Goal: Task Accomplishment & Management: Manage account settings

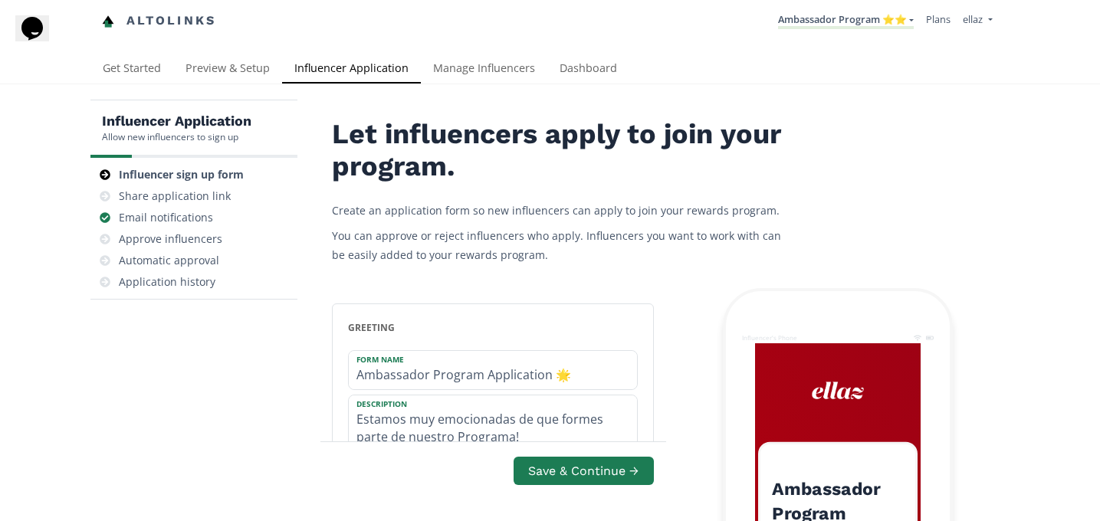
click at [850, 8] on li "Ambassador Program ⭐️⭐️ [GEOGRAPHIC_DATA] MACRO INFLUENCERS (prog ventas) Ambas…" at bounding box center [846, 21] width 148 height 30
click at [850, 23] on link "Ambassador Program ⭐️⭐️" at bounding box center [846, 20] width 136 height 17
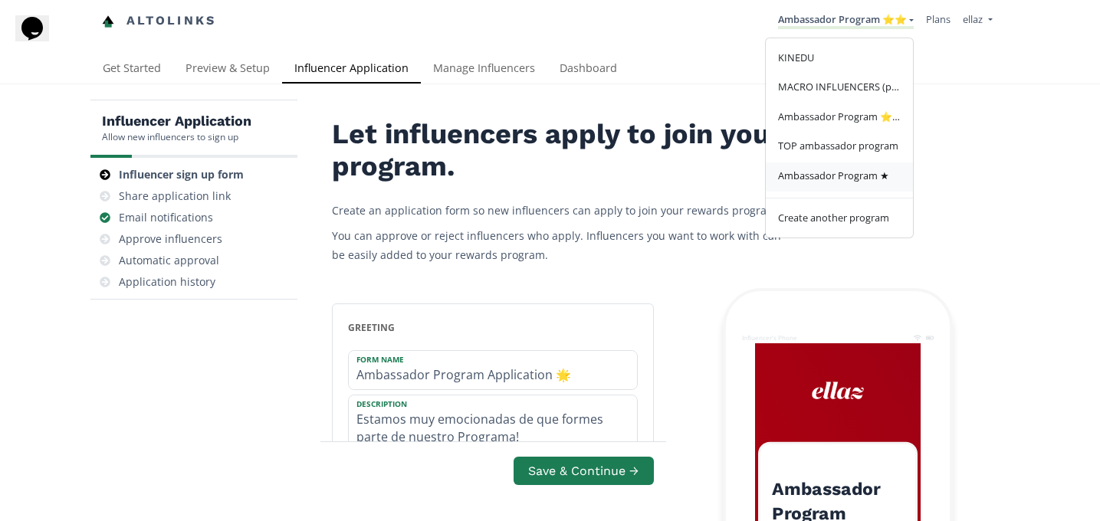
click at [826, 186] on link "Ambassador Program ★" at bounding box center [839, 178] width 147 height 30
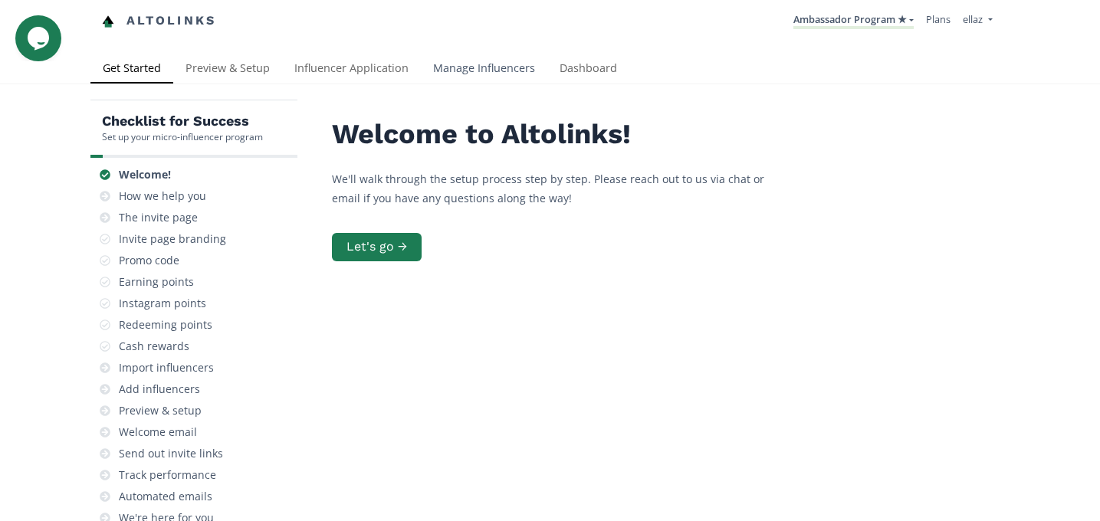
click at [487, 76] on link "Manage Influencers" at bounding box center [484, 69] width 127 height 31
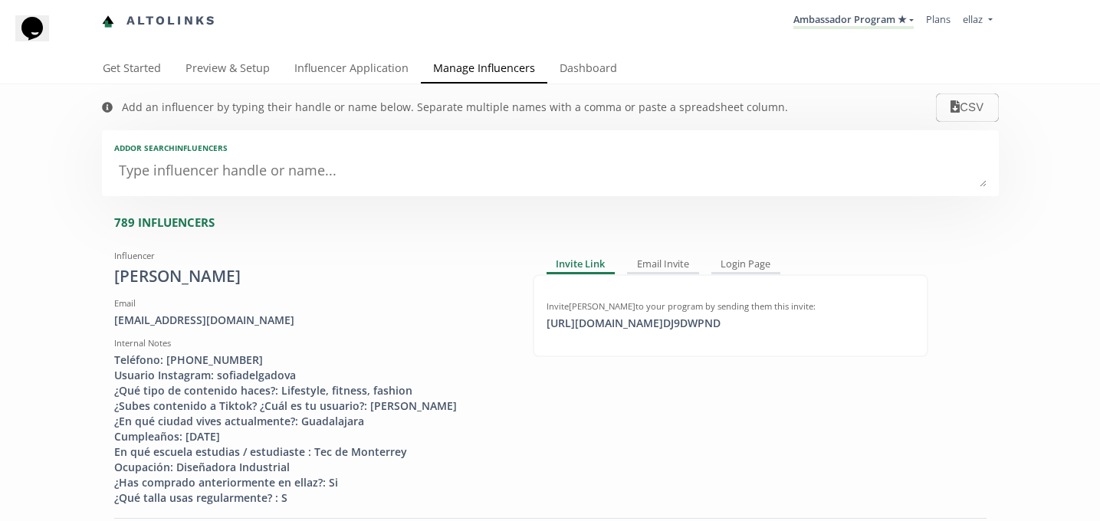
click at [590, 101] on div "Add an influencer by typing their handle or name below. Separate multiple names…" at bounding box center [455, 107] width 666 height 15
click at [590, 76] on link "Dashboard" at bounding box center [588, 69] width 82 height 31
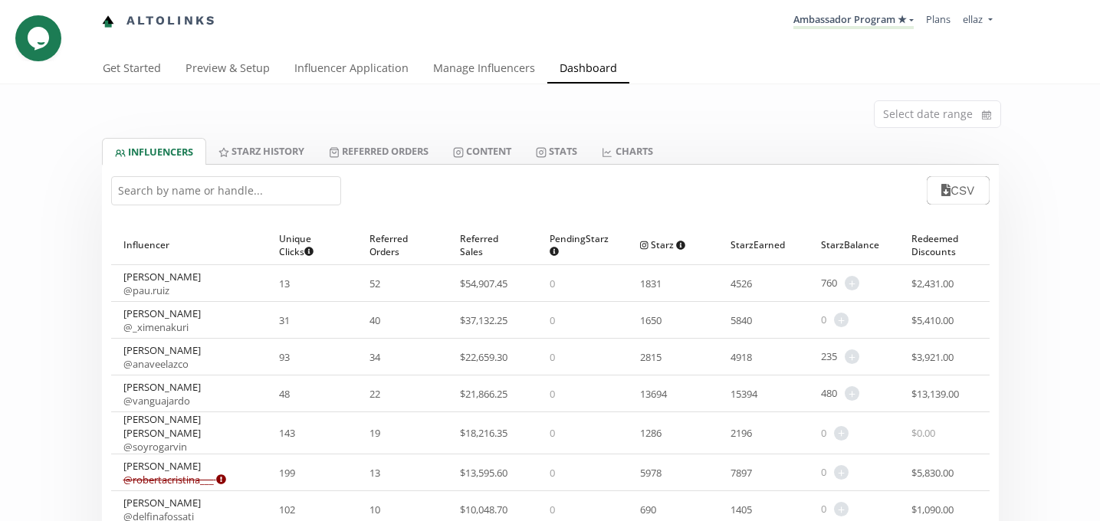
click at [274, 202] on input "text" at bounding box center [226, 190] width 230 height 29
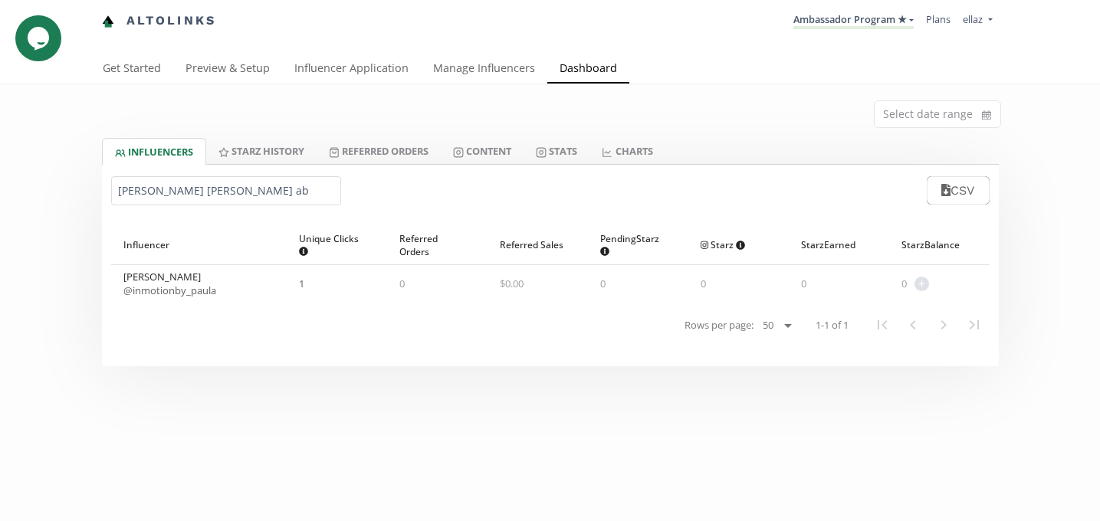
type input "ana paula ab"
click at [196, 295] on link "@ inmotionby_paula" at bounding box center [169, 291] width 93 height 14
click at [472, 156] on link "Content" at bounding box center [482, 151] width 83 height 26
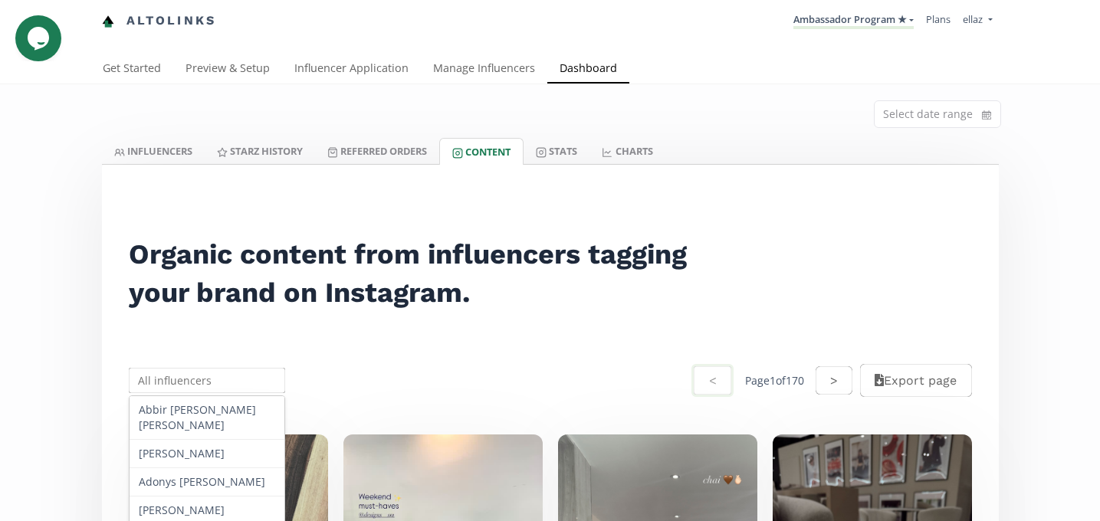
click at [217, 374] on input "text" at bounding box center [208, 381] width 162 height 30
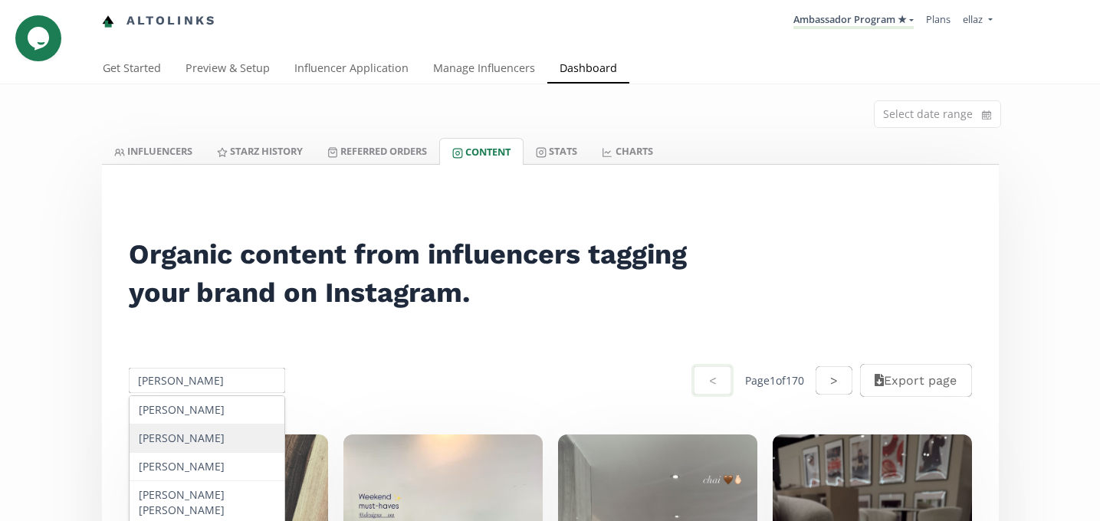
click at [251, 438] on div "Ana Paula Aboytes" at bounding box center [208, 439] width 156 height 28
type input "Ana Paula Aboytes"
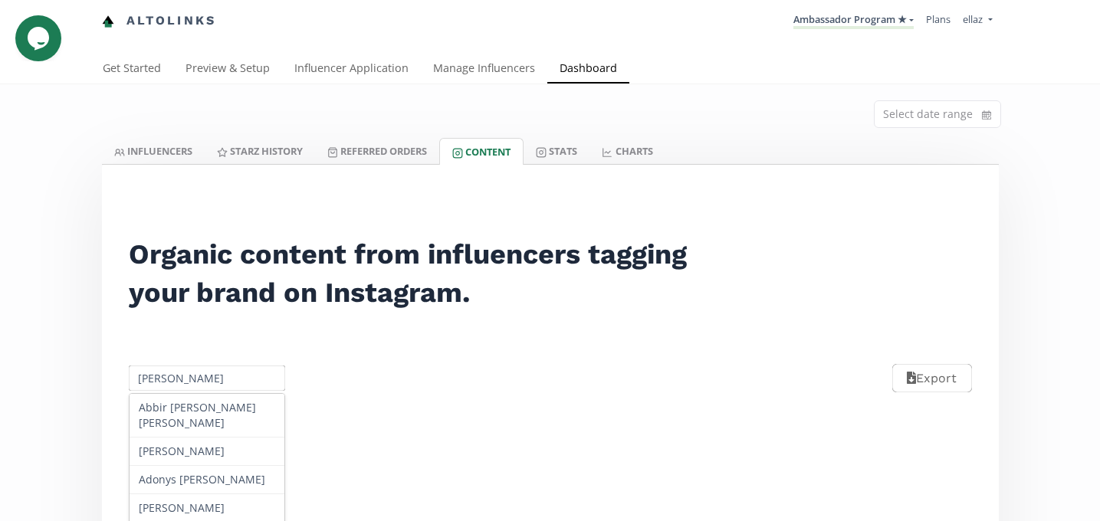
drag, startPoint x: 238, startPoint y: 379, endPoint x: 115, endPoint y: 379, distance: 123.4
click at [115, 379] on div "Ana Paula Aboytes Abbir Zebian Castro Abril Almaraz Medina Adonys Elena Rojas B…" at bounding box center [550, 378] width 879 height 68
click at [320, 396] on div "Ana Paula Aboytes Abbir Zebian Castro Abril Almaraz Medina Adonys Elena Rojas B…" at bounding box center [550, 378] width 879 height 68
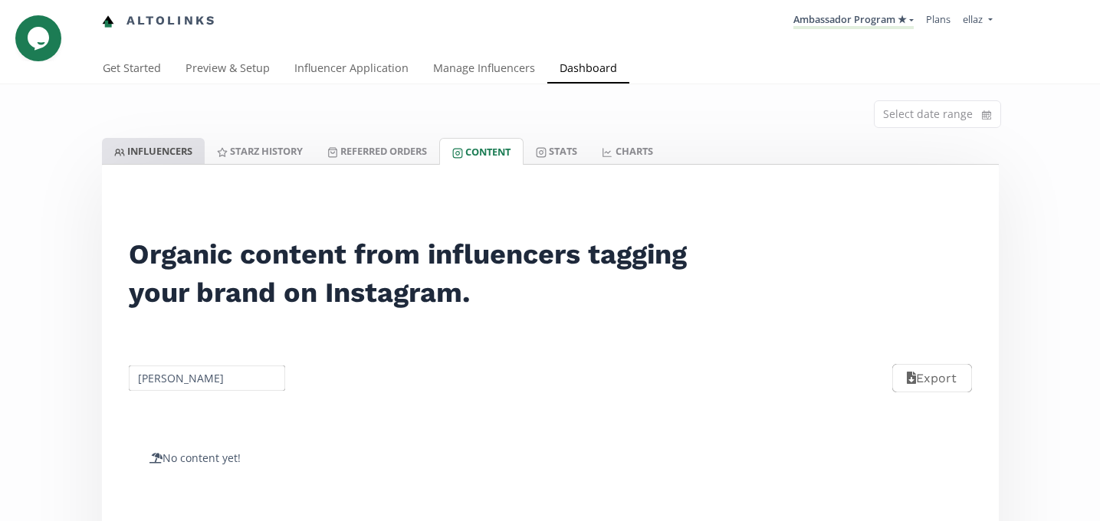
click at [147, 156] on link "INFLUENCERS" at bounding box center [153, 151] width 103 height 26
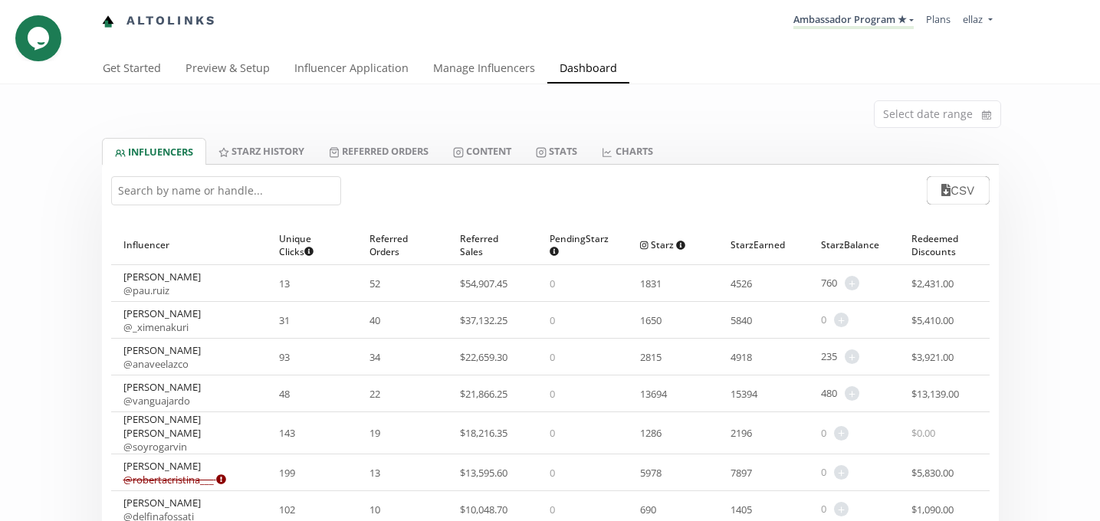
click at [179, 198] on input "text" at bounding box center [226, 190] width 230 height 29
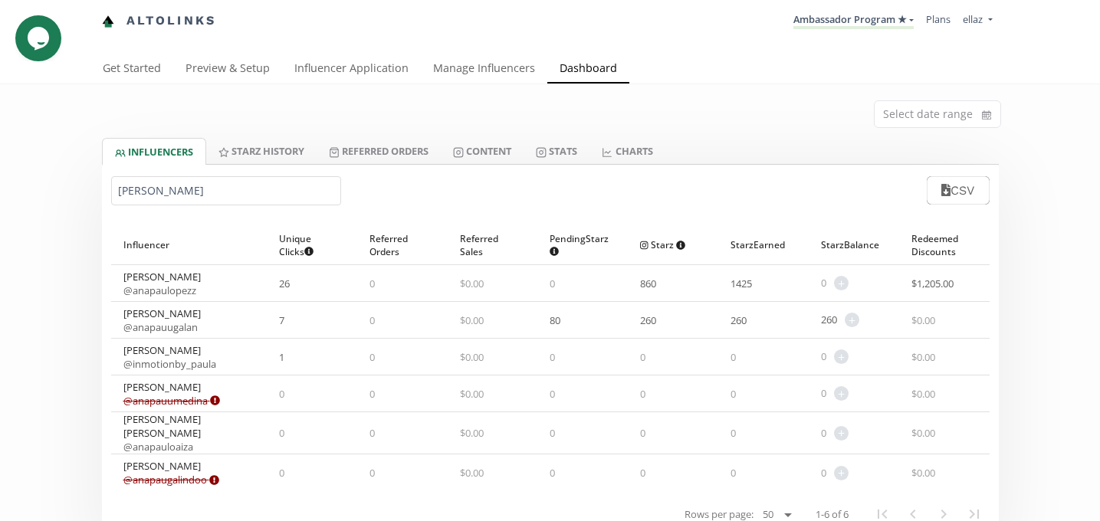
type input "ana pau"
copy div "Ana Paula Aboytes"
drag, startPoint x: 216, startPoint y: 351, endPoint x: 117, endPoint y: 350, distance: 98.9
click at [117, 350] on div "Ana Paula Aboytes @ inmotionby_paula" at bounding box center [189, 357] width 156 height 36
click at [483, 163] on link "Content" at bounding box center [482, 151] width 83 height 26
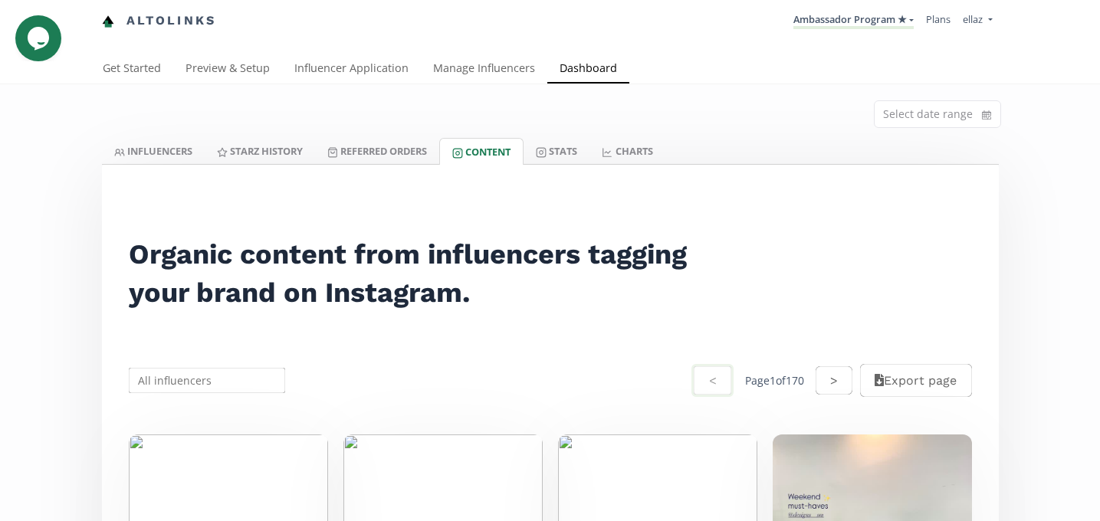
click at [209, 386] on input "text" at bounding box center [208, 381] width 162 height 30
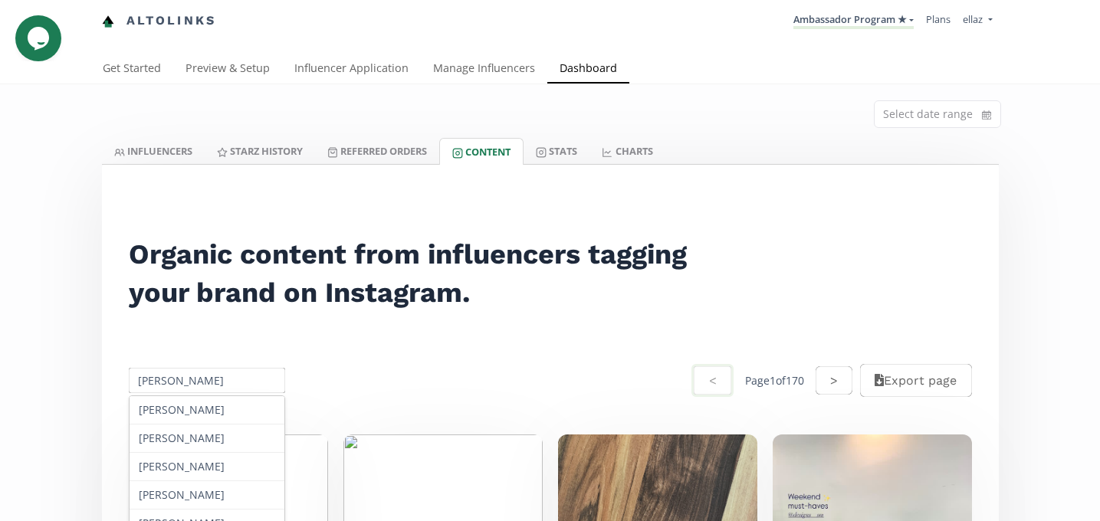
click at [209, 386] on input "ana" at bounding box center [208, 381] width 162 height 30
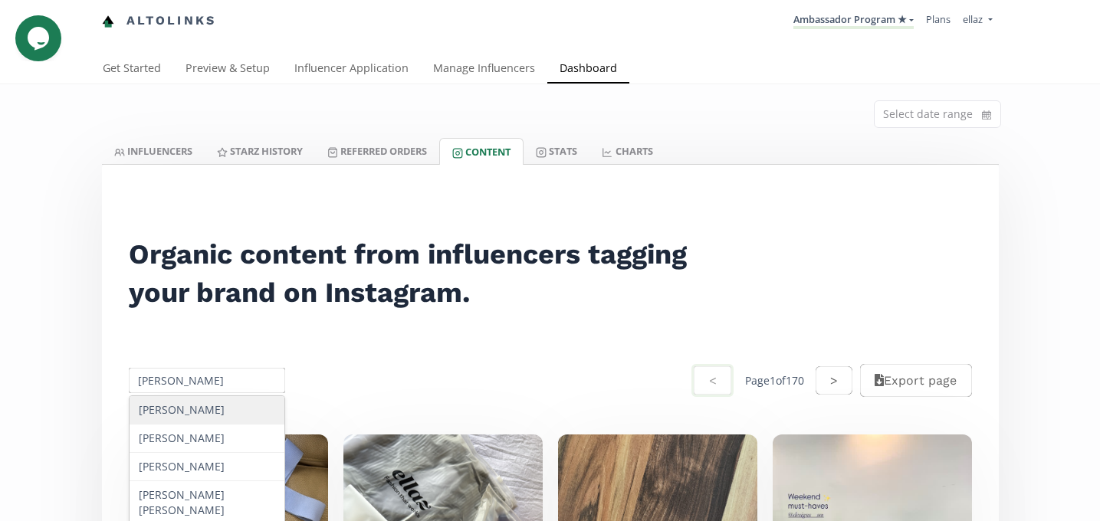
click at [224, 436] on div "Ana Paula Aboytes" at bounding box center [208, 439] width 156 height 28
type input "Ana Paula Aboytes"
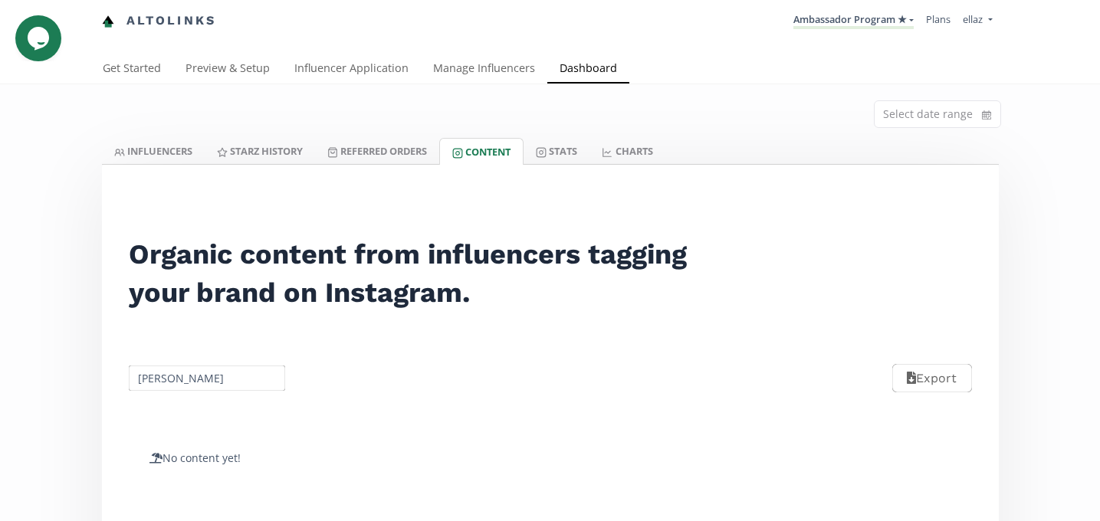
click at [170, 134] on div "Select date range" at bounding box center [550, 111] width 920 height 54
click at [170, 158] on link "INFLUENCERS" at bounding box center [153, 151] width 103 height 26
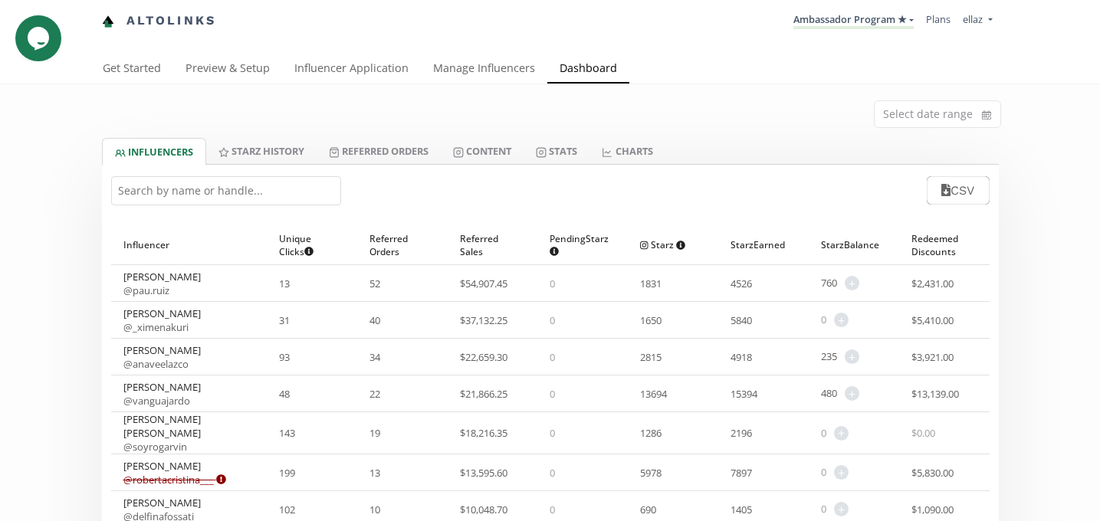
click at [179, 192] on input "text" at bounding box center [226, 190] width 230 height 29
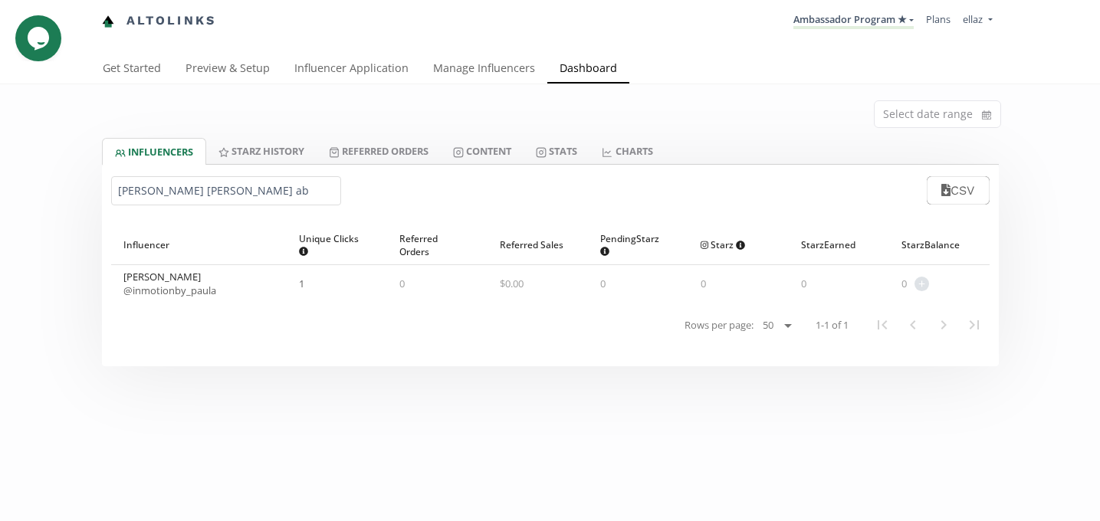
type input "ana paula ab"
click at [929, 276] on div "0 + Adjust starz balance" at bounding box center [939, 283] width 100 height 37
click at [923, 282] on span "+" at bounding box center [922, 284] width 15 height 15
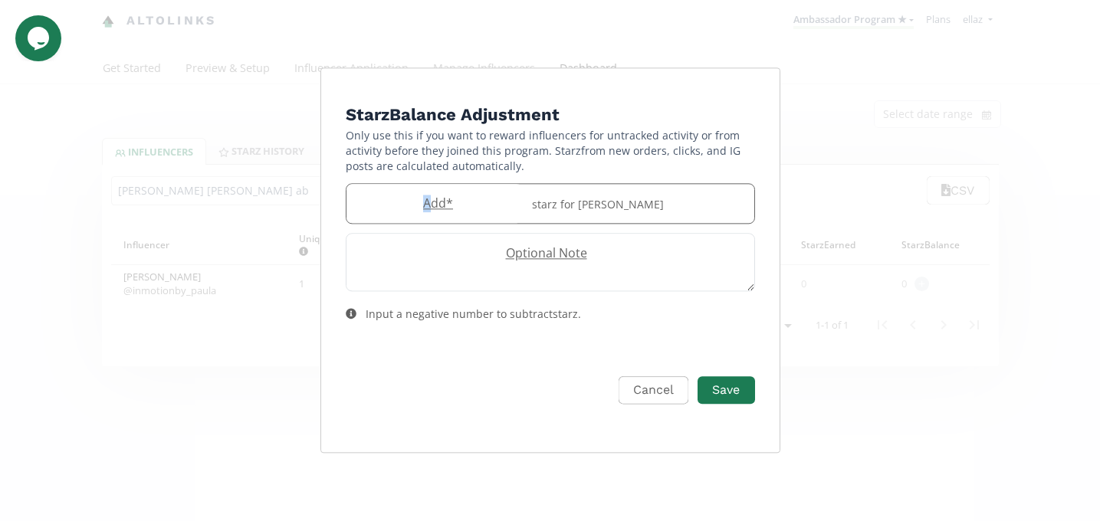
click at [430, 195] on label "Add *" at bounding box center [435, 204] width 176 height 18
type input "15"
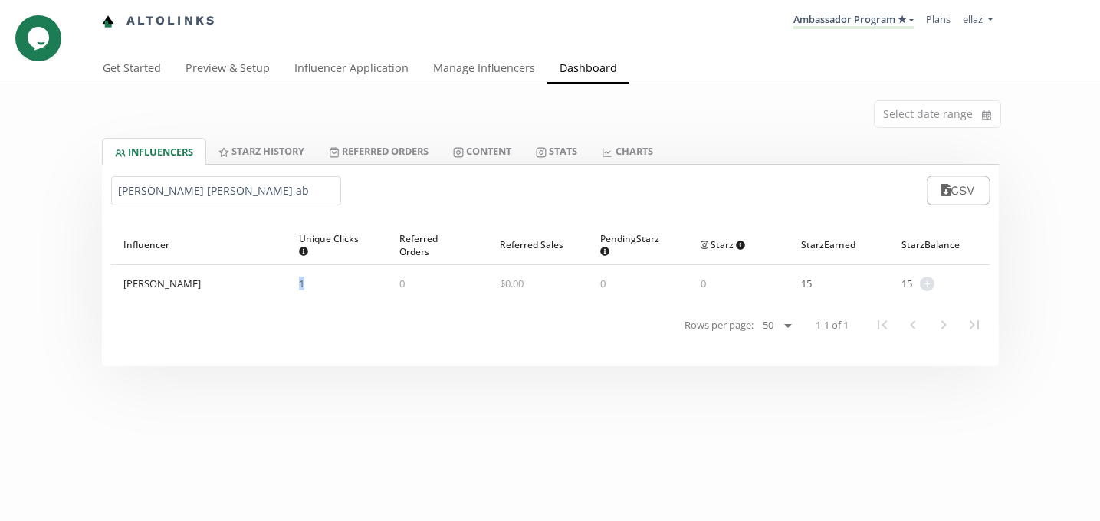
drag, startPoint x: 307, startPoint y: 288, endPoint x: 289, endPoint y: 287, distance: 17.7
click at [289, 288] on div "1" at bounding box center [337, 283] width 100 height 37
click at [291, 328] on nav "Rows per page: 25 50 100 All 1-1 of 1" at bounding box center [550, 325] width 879 height 46
click at [200, 187] on input "ana paula ab" at bounding box center [226, 190] width 230 height 29
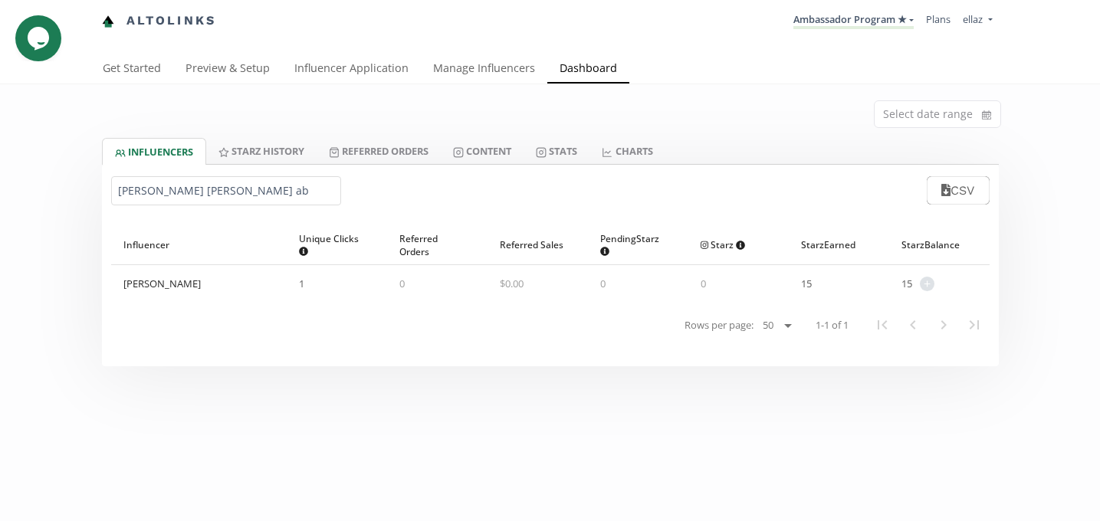
click at [200, 187] on input "ana paula ab" at bounding box center [226, 190] width 230 height 29
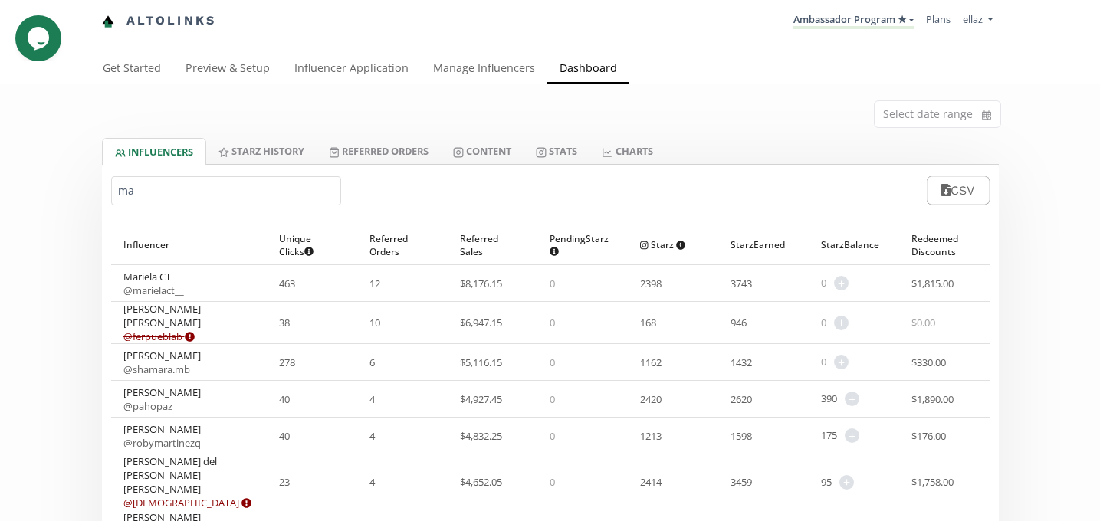
type input "m"
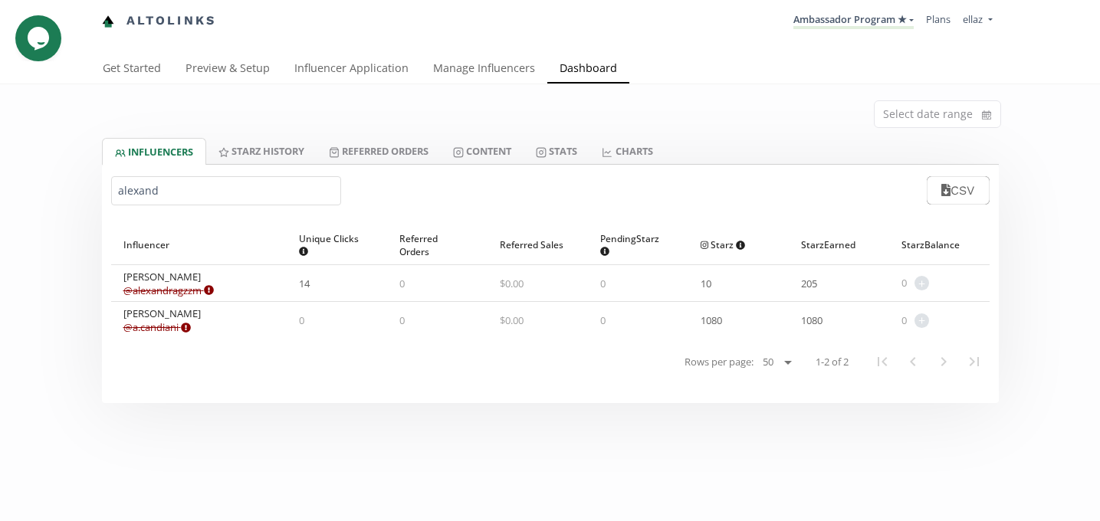
type input "alexand"
click at [495, 155] on link "Content" at bounding box center [482, 151] width 83 height 26
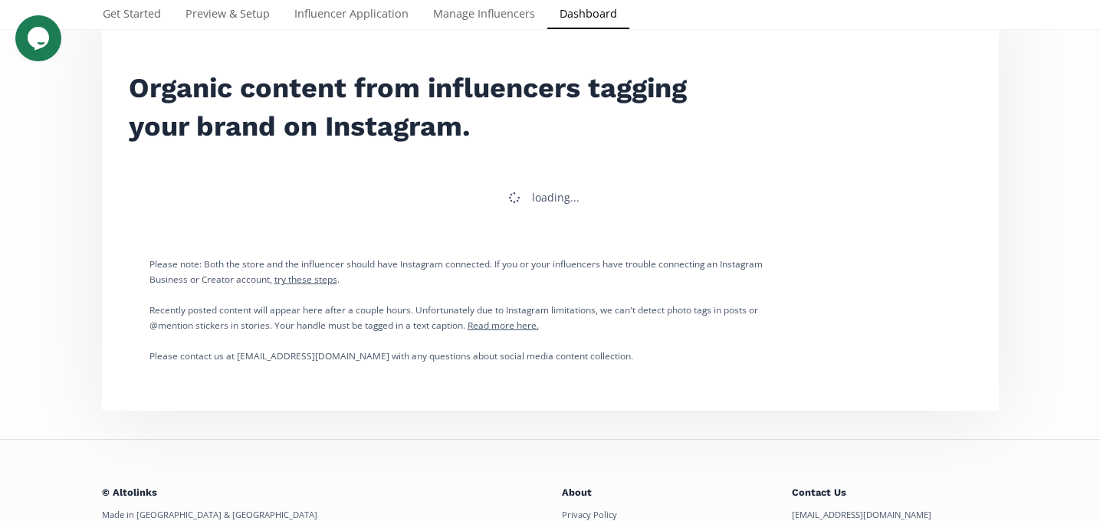
scroll to position [167, 0]
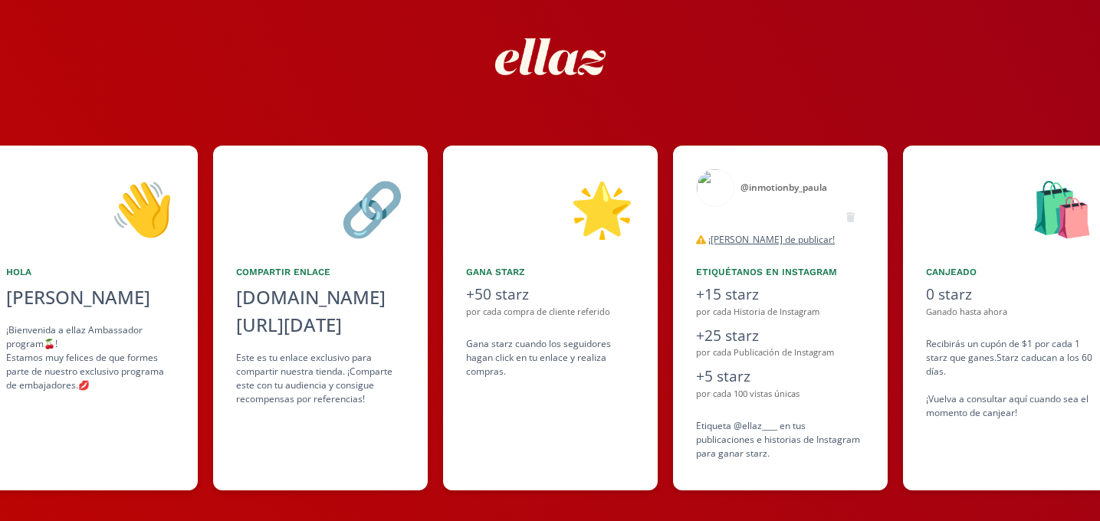
scroll to position [74, 0]
